Goal: Navigation & Orientation: Find specific page/section

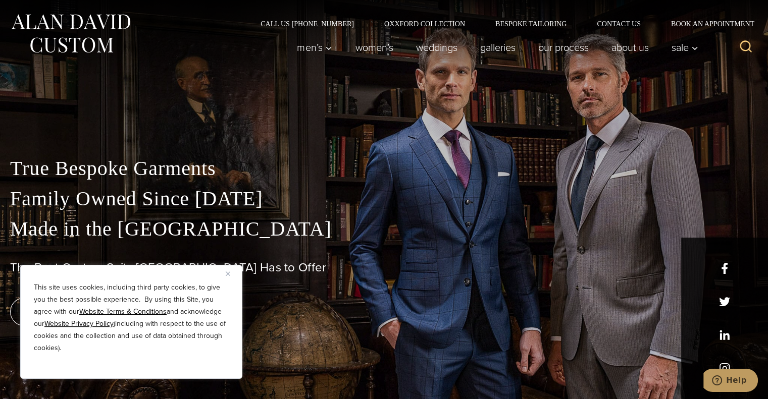
click at [224, 273] on div "This site uses cookies, including third party cookies, to give you the best pos…" at bounding box center [131, 322] width 222 height 114
click at [232, 276] on button "Close" at bounding box center [232, 274] width 12 height 12
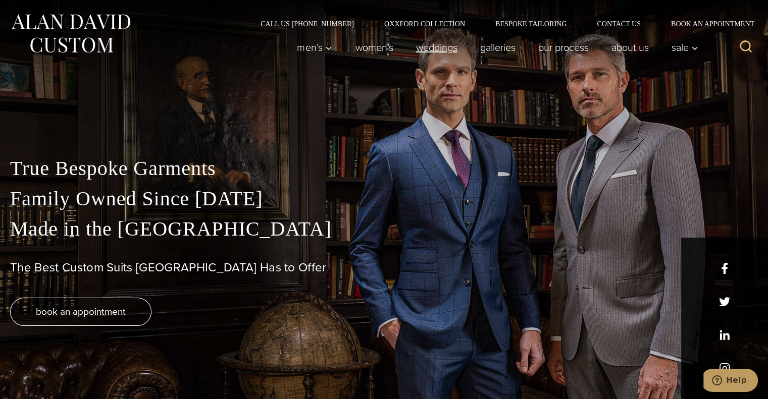
click at [425, 54] on link "weddings" at bounding box center [436, 47] width 64 height 20
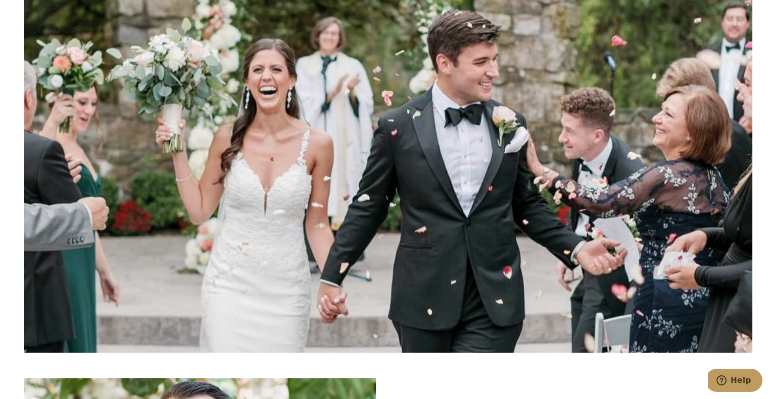
scroll to position [1407, 0]
